Goal: Task Accomplishment & Management: Complete application form

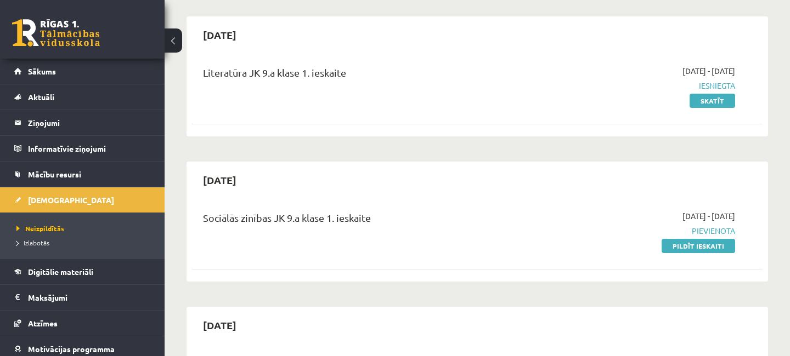
scroll to position [355, 0]
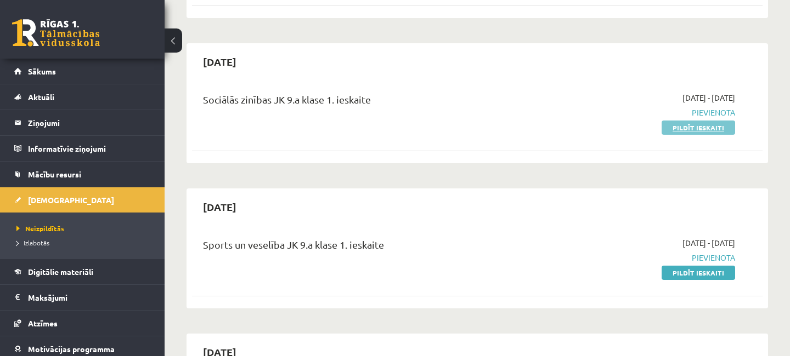
click at [701, 128] on link "Pildīt ieskaiti" at bounding box center [697, 128] width 73 height 14
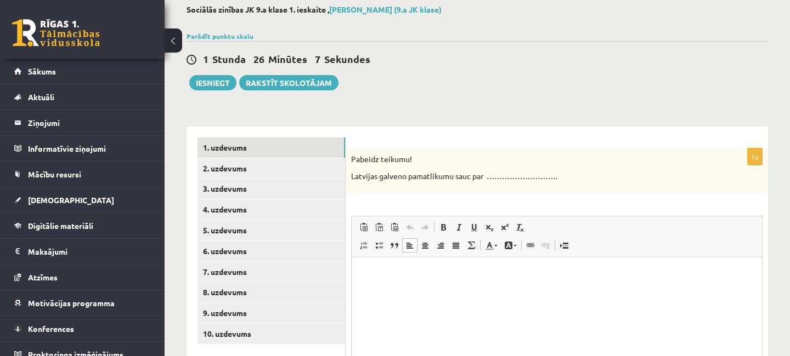
click at [436, 284] on html at bounding box center [557, 312] width 410 height 110
click at [258, 172] on link "2. uzdevums" at bounding box center [271, 168] width 148 height 20
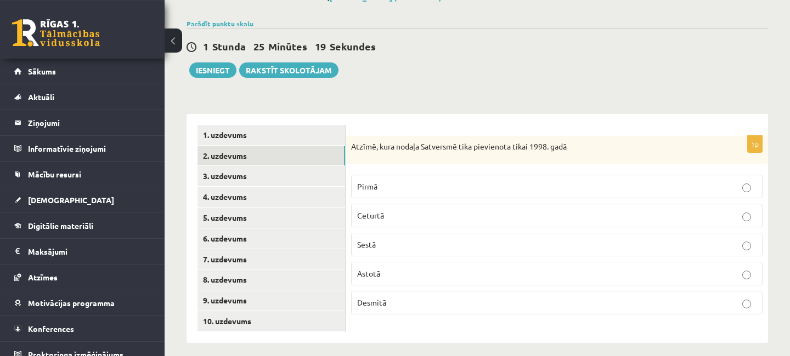
scroll to position [81, 0]
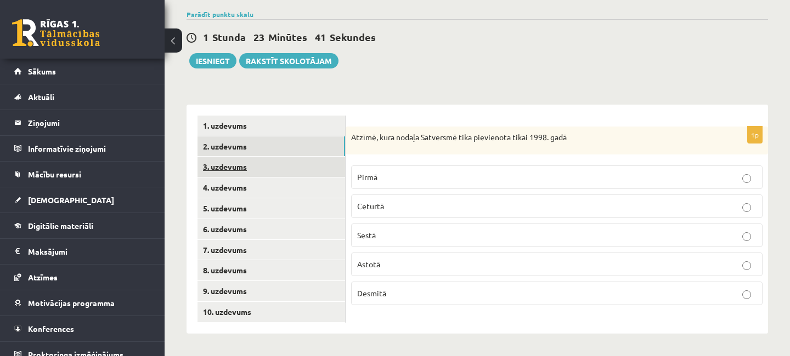
click at [243, 169] on link "3. uzdevums" at bounding box center [271, 167] width 148 height 20
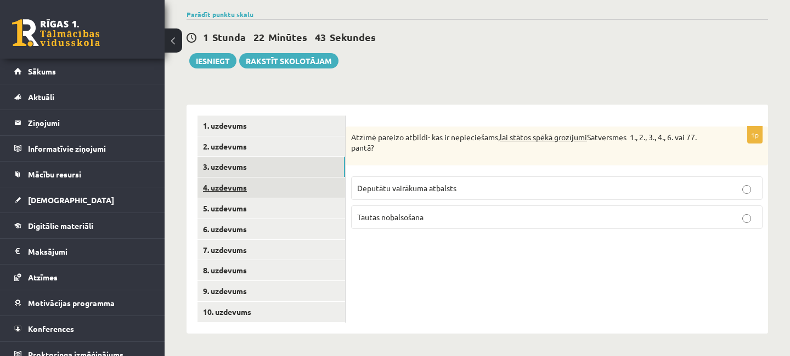
click at [220, 191] on link "4. uzdevums" at bounding box center [271, 188] width 148 height 20
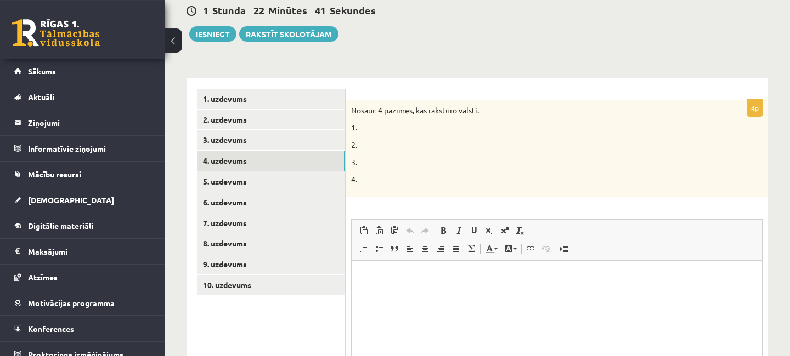
scroll to position [140, 0]
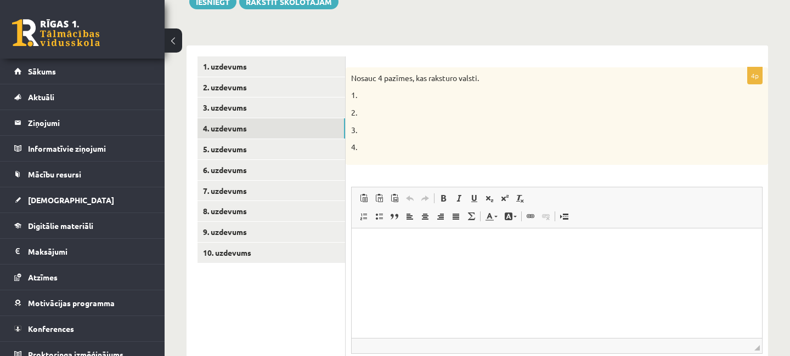
click at [392, 242] on p "Визуальный текстовый редактор, wiswyg-editor-user-answer-47433907982960" at bounding box center [556, 245] width 388 height 12
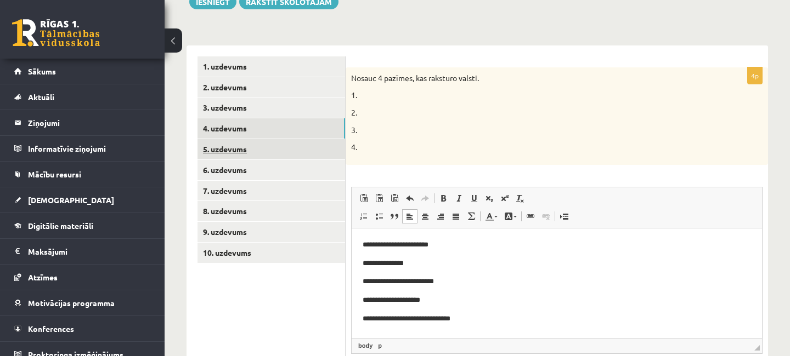
click at [242, 152] on link "5. uzdevums" at bounding box center [271, 149] width 148 height 20
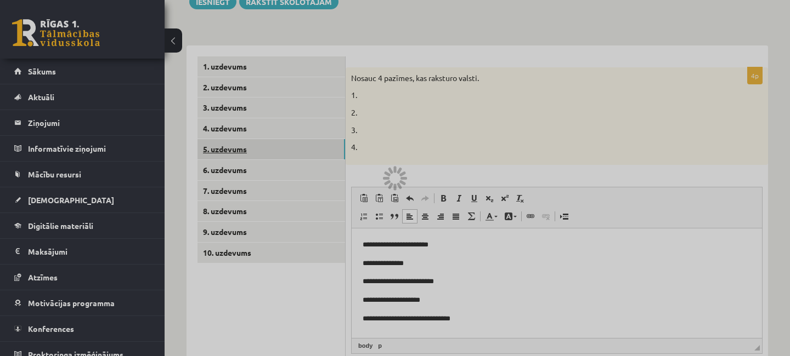
scroll to position [81, 0]
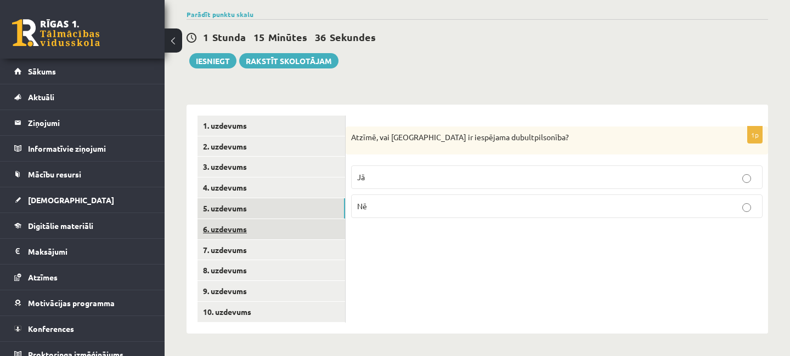
click at [242, 228] on link "6. uzdevums" at bounding box center [271, 229] width 148 height 20
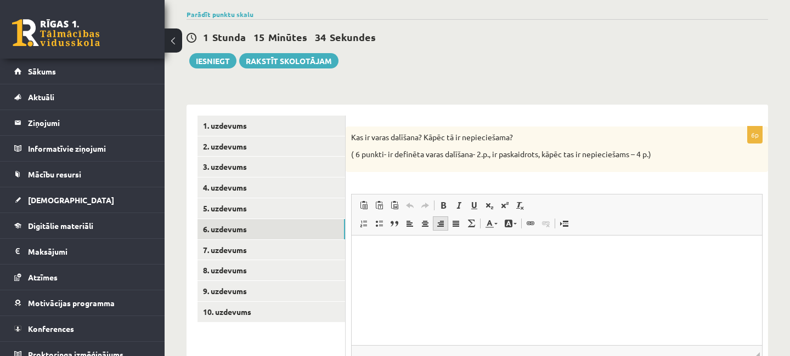
scroll to position [0, 0]
click at [409, 256] on p "Визуальный текстовый редактор, wiswyg-editor-user-answer-47433834024400" at bounding box center [556, 252] width 388 height 12
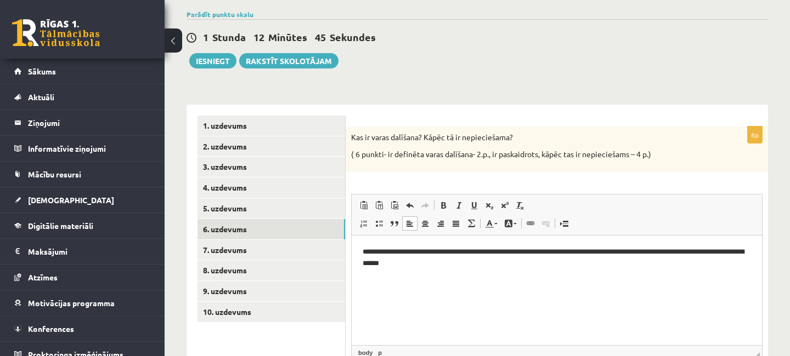
click at [442, 264] on p "**********" at bounding box center [556, 257] width 388 height 23
click at [498, 259] on p "**********" at bounding box center [556, 257] width 388 height 23
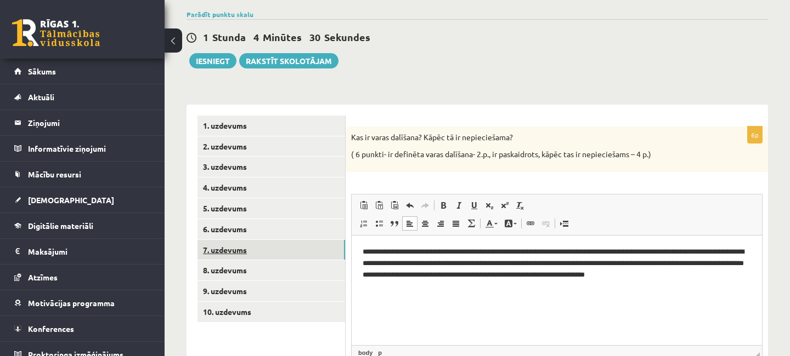
click at [277, 252] on link "7. uzdevums" at bounding box center [271, 250] width 148 height 20
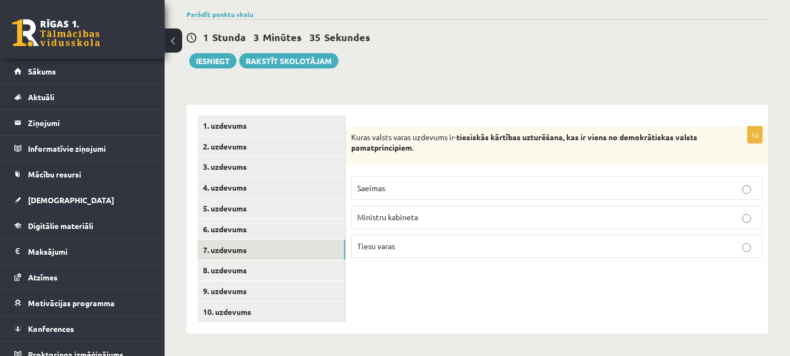
click at [750, 246] on label "Tiesu varas" at bounding box center [556, 247] width 411 height 24
click at [251, 267] on link "8. uzdevums" at bounding box center [271, 270] width 148 height 20
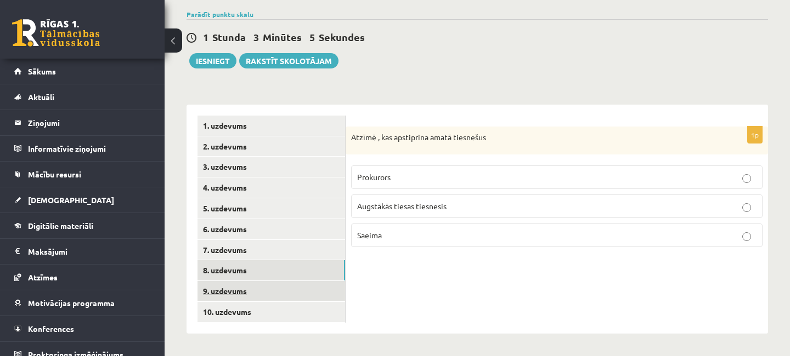
click at [264, 292] on link "9. uzdevums" at bounding box center [271, 291] width 148 height 20
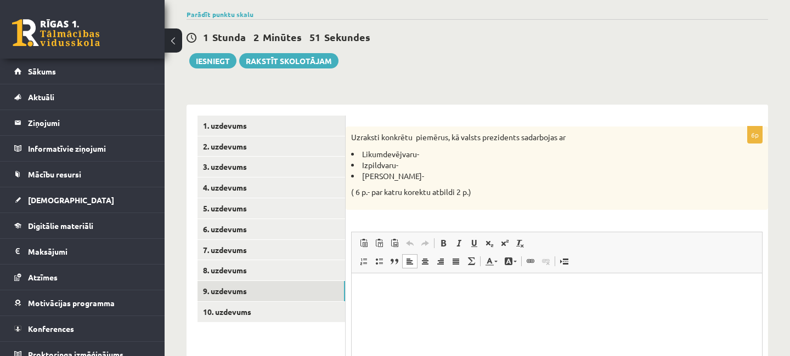
click at [384, 290] on p "Визуальный текстовый редактор, wiswyg-editor-user-answer-47433753787820" at bounding box center [556, 290] width 388 height 12
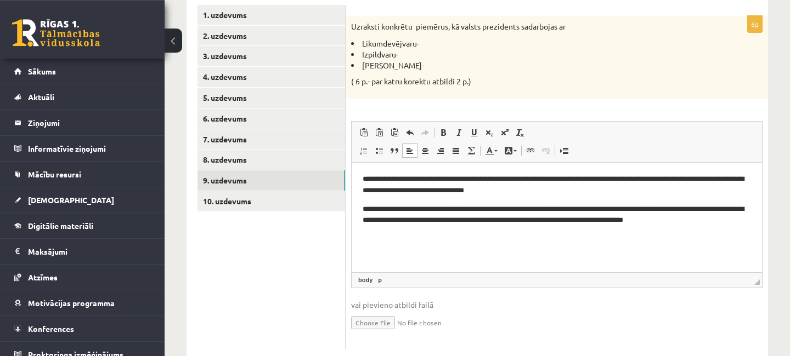
scroll to position [200, 0]
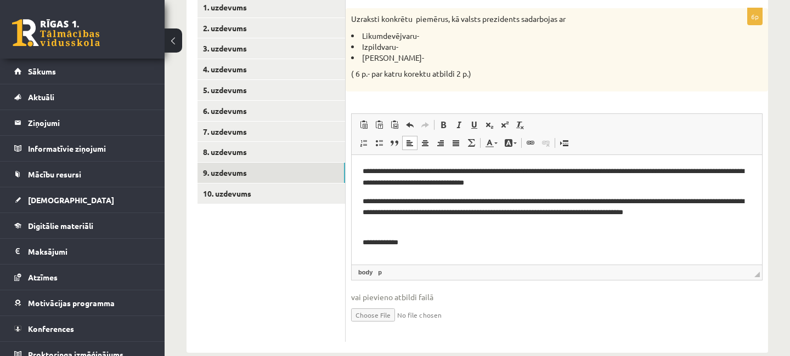
click at [409, 222] on p "**********" at bounding box center [556, 213] width 388 height 34
click at [411, 246] on p "**********" at bounding box center [556, 243] width 388 height 12
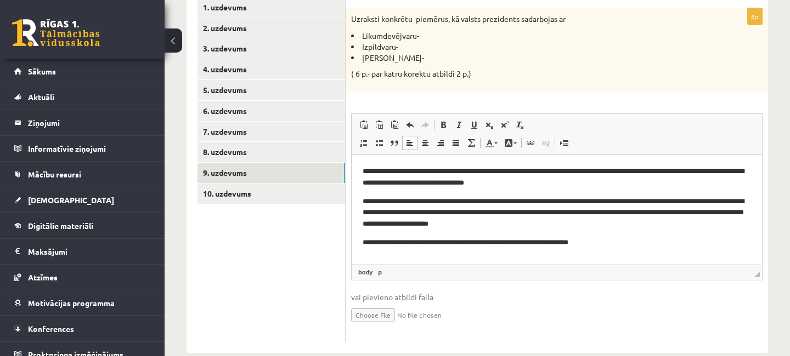
click at [638, 223] on p "**********" at bounding box center [556, 213] width 388 height 34
click at [563, 182] on p "**********" at bounding box center [556, 177] width 388 height 23
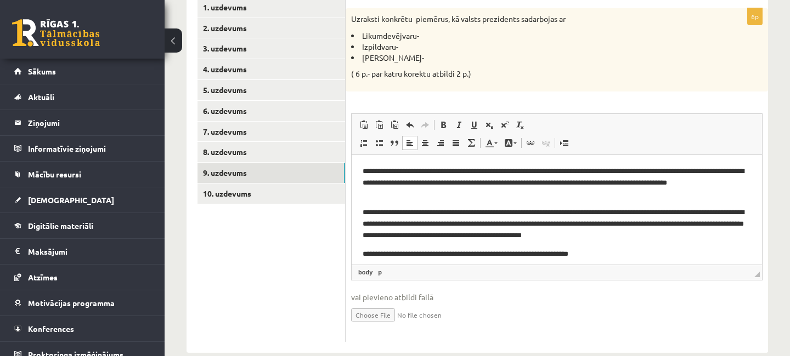
drag, startPoint x: 633, startPoint y: 251, endPoint x: 638, endPoint y: 259, distance: 10.1
click at [633, 250] on p "**********" at bounding box center [556, 254] width 388 height 12
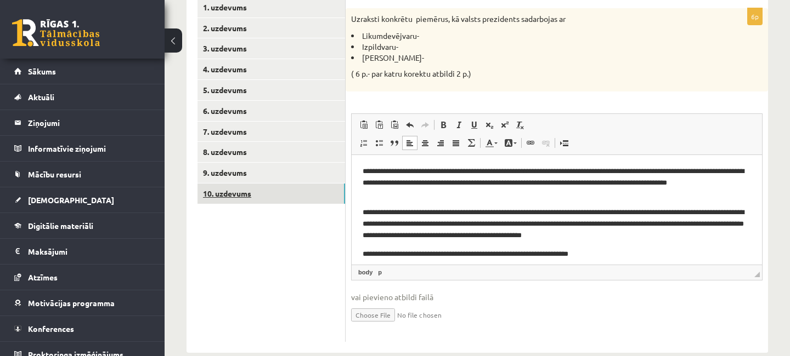
click at [236, 192] on link "10. uzdevums" at bounding box center [271, 194] width 148 height 20
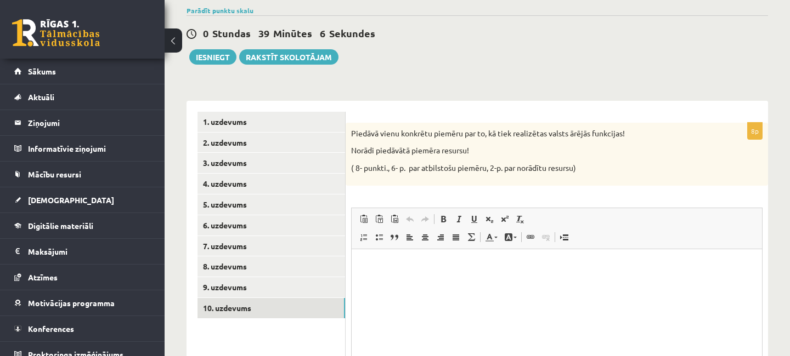
scroll to position [0, 0]
click at [459, 289] on html at bounding box center [557, 304] width 410 height 110
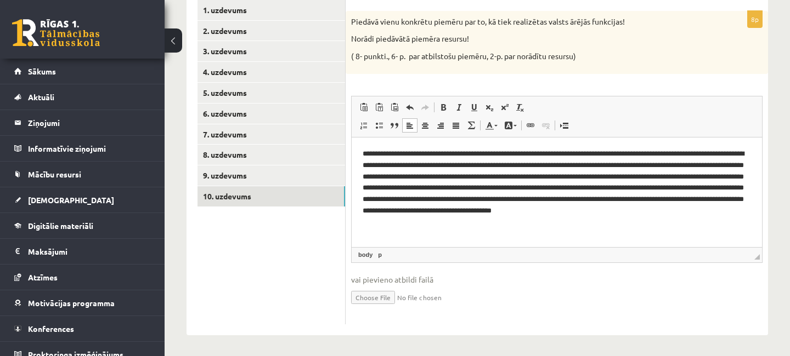
scroll to position [78, 0]
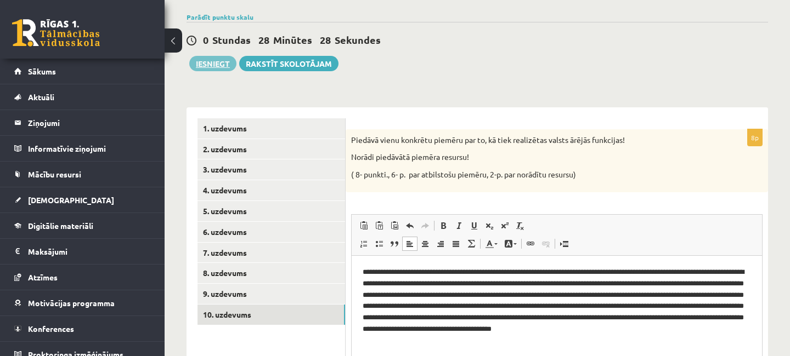
click at [210, 61] on button "Iesniegt" at bounding box center [212, 63] width 47 height 15
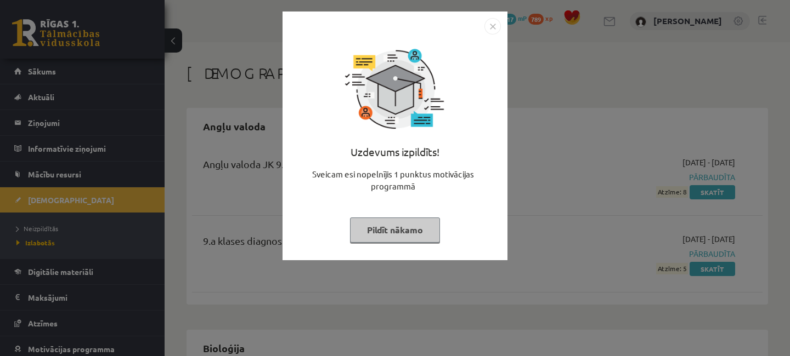
click at [412, 229] on button "Pildīt nākamo" at bounding box center [395, 230] width 90 height 25
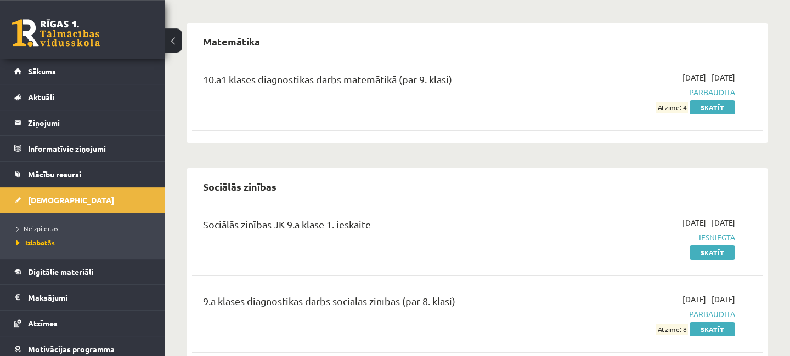
scroll to position [1437, 0]
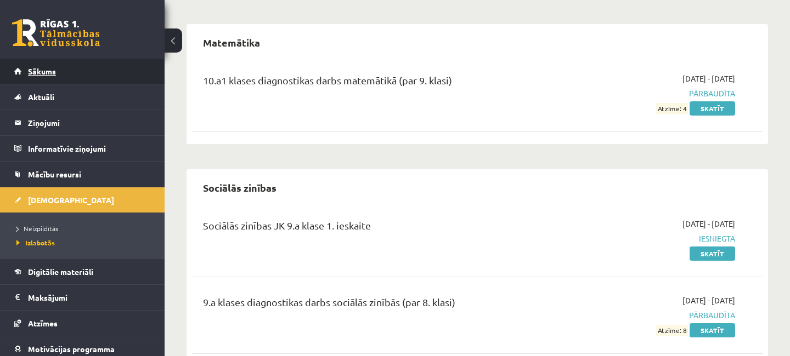
click at [53, 73] on span "Sākums" at bounding box center [42, 71] width 28 height 10
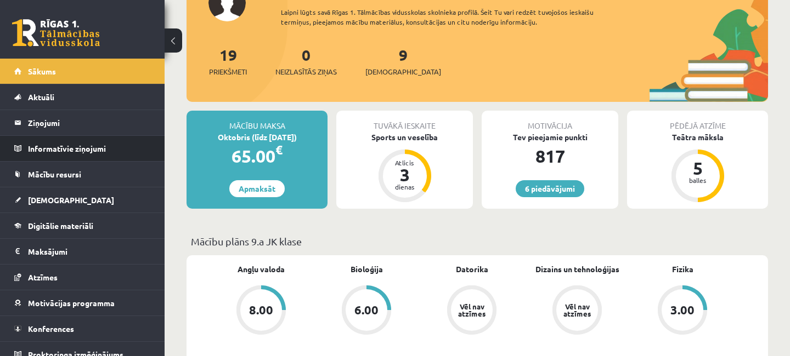
scroll to position [118, 0]
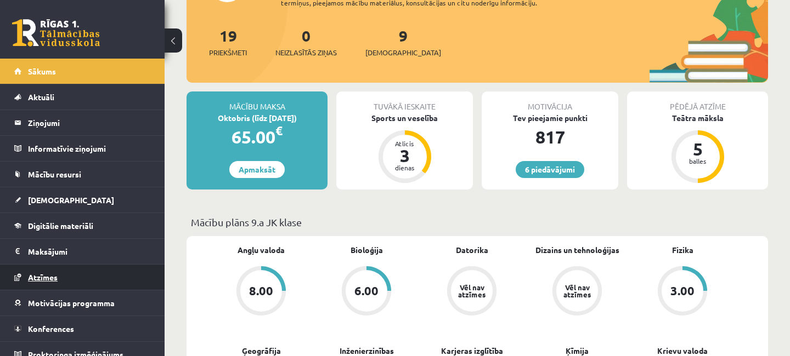
click at [63, 282] on link "Atzīmes" at bounding box center [82, 277] width 137 height 25
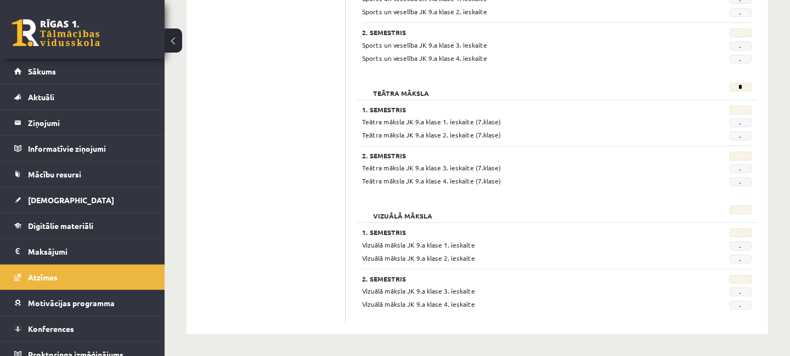
scroll to position [1775, 0]
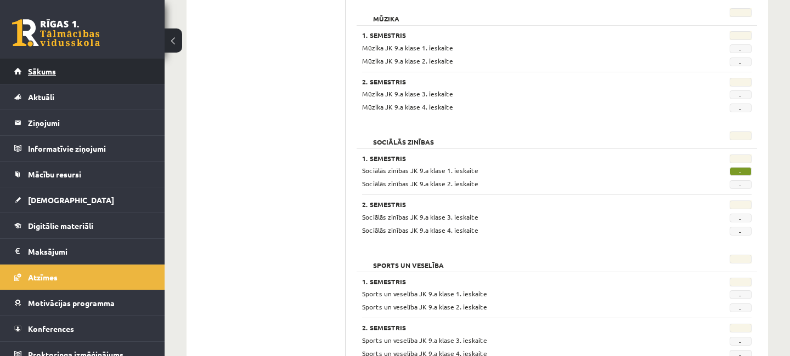
click at [47, 71] on span "Sākums" at bounding box center [42, 71] width 28 height 10
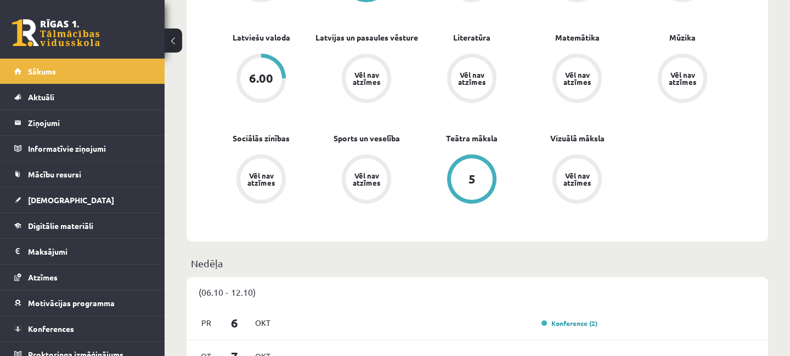
scroll to position [296, 0]
